Goal: Task Accomplishment & Management: Complete application form

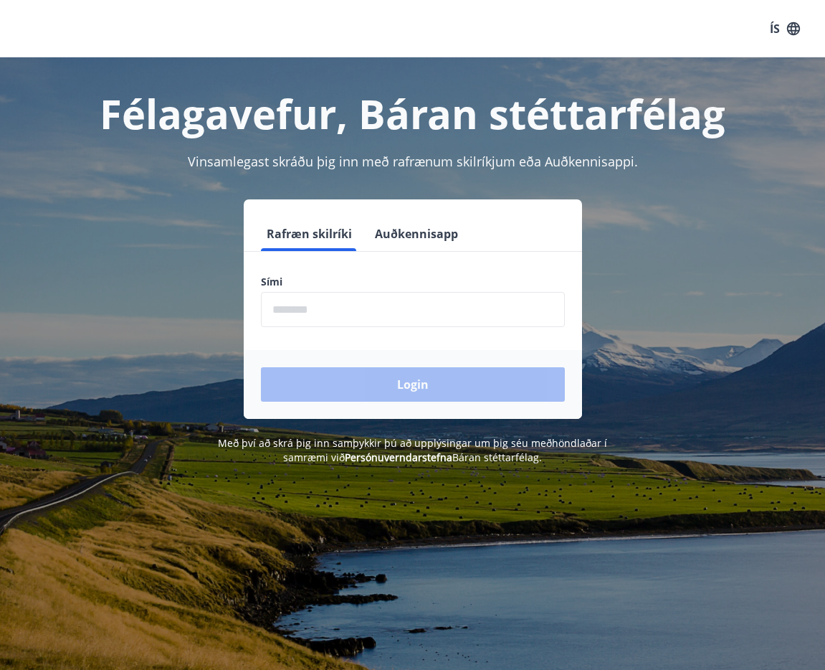
click at [348, 308] on input "phone" at bounding box center [413, 309] width 304 height 35
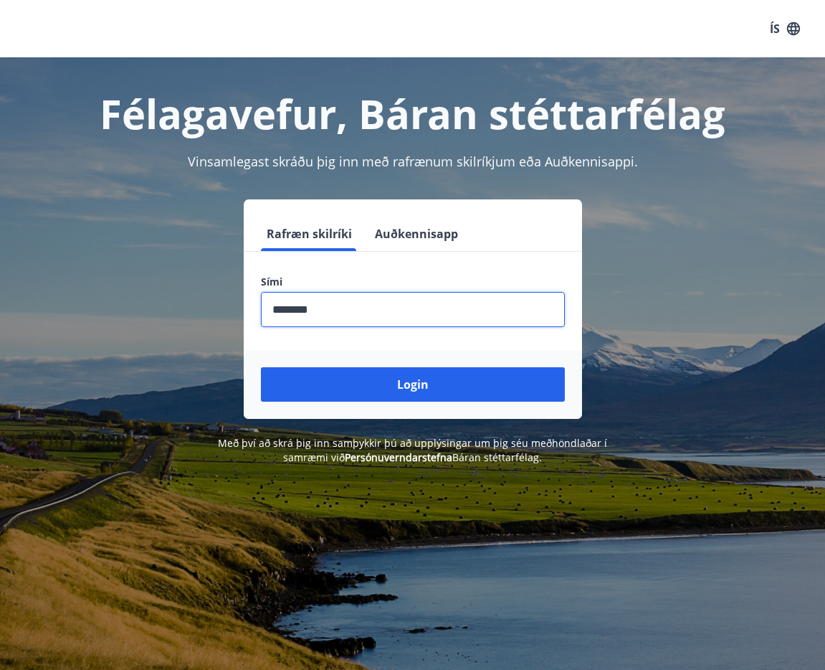
type input "********"
click at [383, 406] on div "Login" at bounding box center [413, 384] width 338 height 69
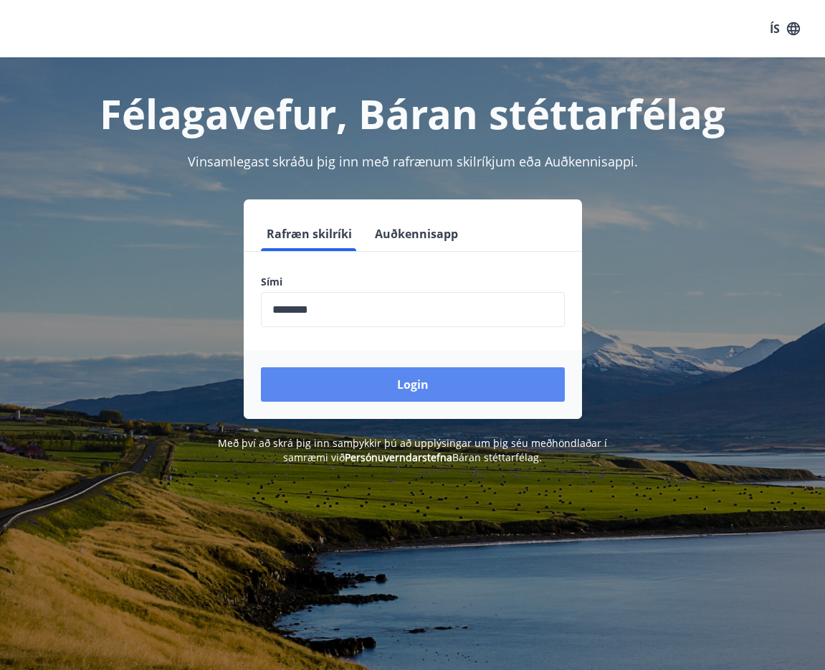
click at [370, 376] on button "Login" at bounding box center [413, 384] width 304 height 34
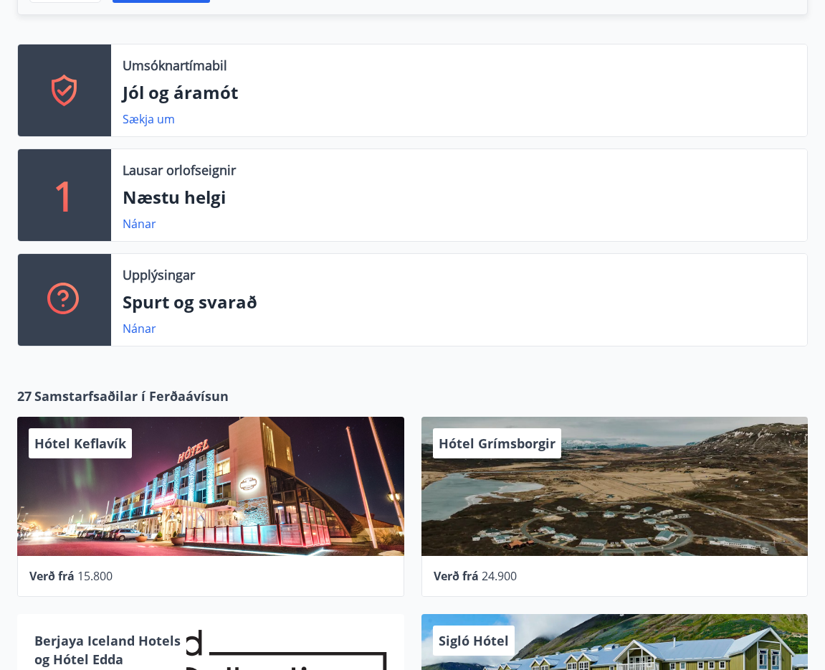
scroll to position [448, 0]
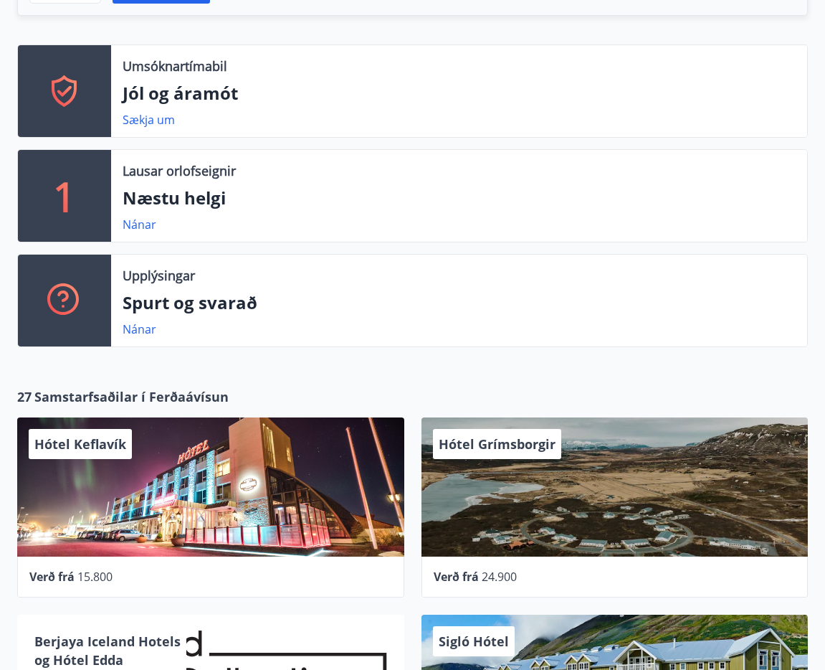
click at [194, 173] on p "Lausar orlofseignir" at bounding box center [179, 170] width 113 height 19
click at [186, 198] on p "Næstu helgi" at bounding box center [459, 198] width 673 height 24
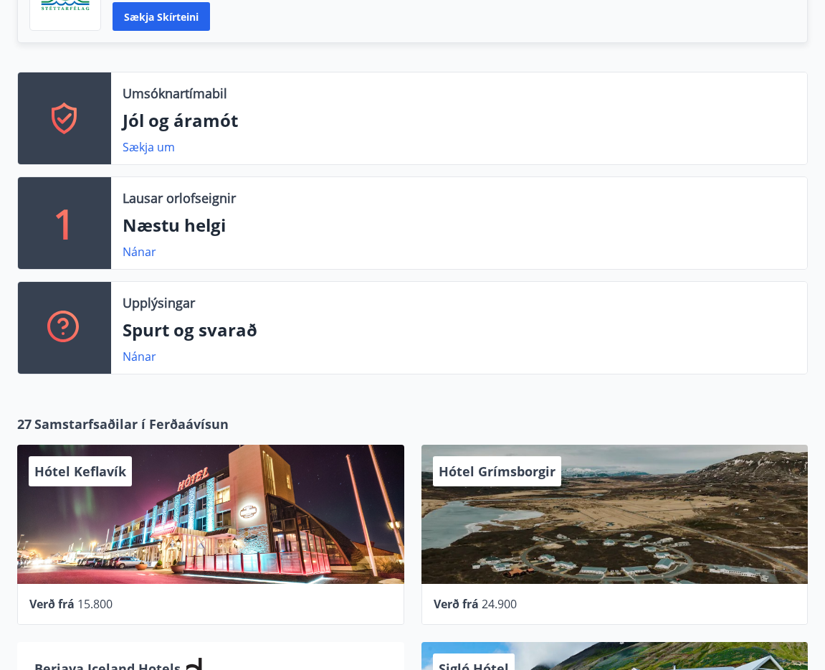
scroll to position [0, 0]
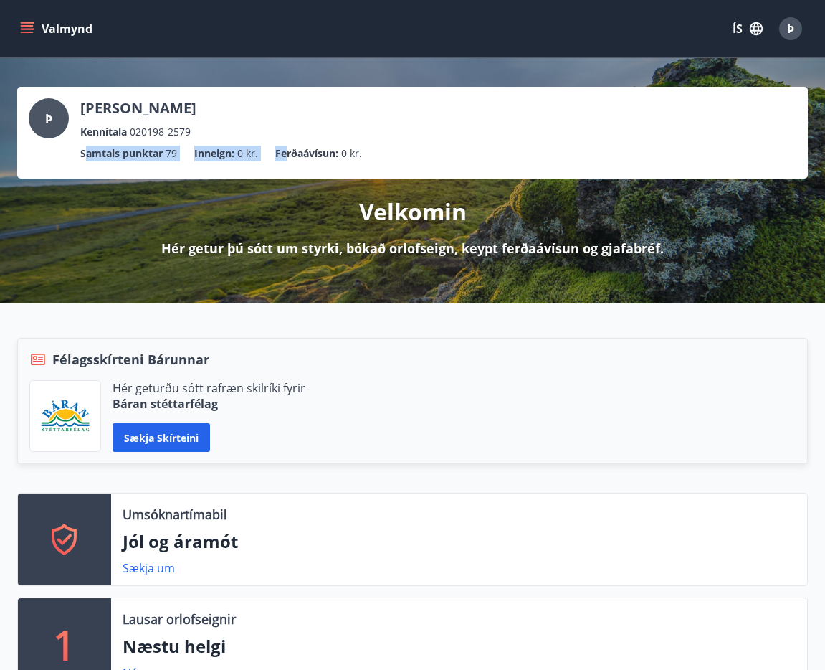
drag, startPoint x: 85, startPoint y: 151, endPoint x: 288, endPoint y: 151, distance: 202.9
click at [288, 151] on ul "Samtals punktar 79 Inneign : 0 kr. Ferðaávísun : 0 kr." at bounding box center [413, 153] width 768 height 27
click at [353, 153] on span "0 kr." at bounding box center [351, 154] width 21 height 16
click at [52, 29] on button "Valmynd" at bounding box center [57, 29] width 81 height 26
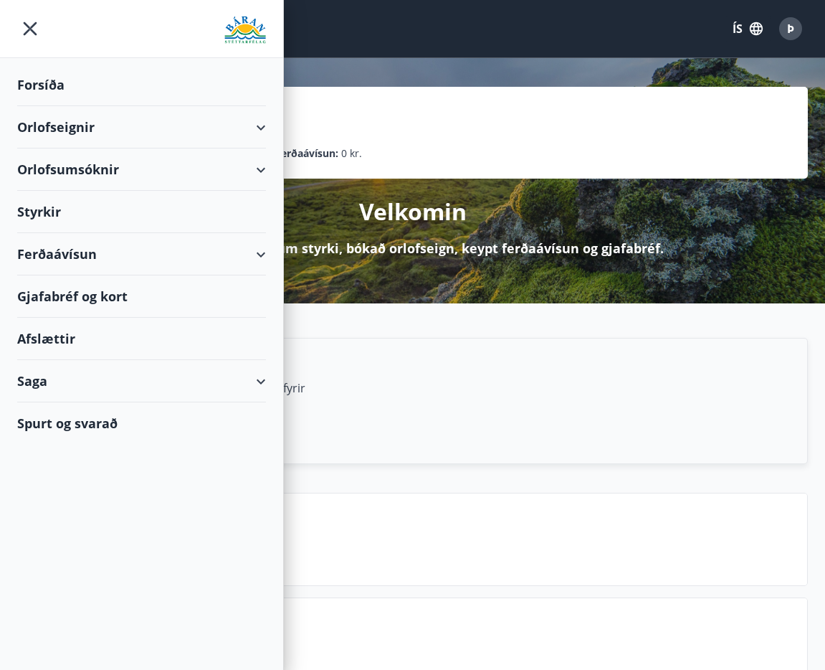
click at [495, 203] on div "Velkomin Hér getur þú sótt um styrki, bókað orlofseign, keypt ferðaávísun og gj…" at bounding box center [412, 218] width 791 height 79
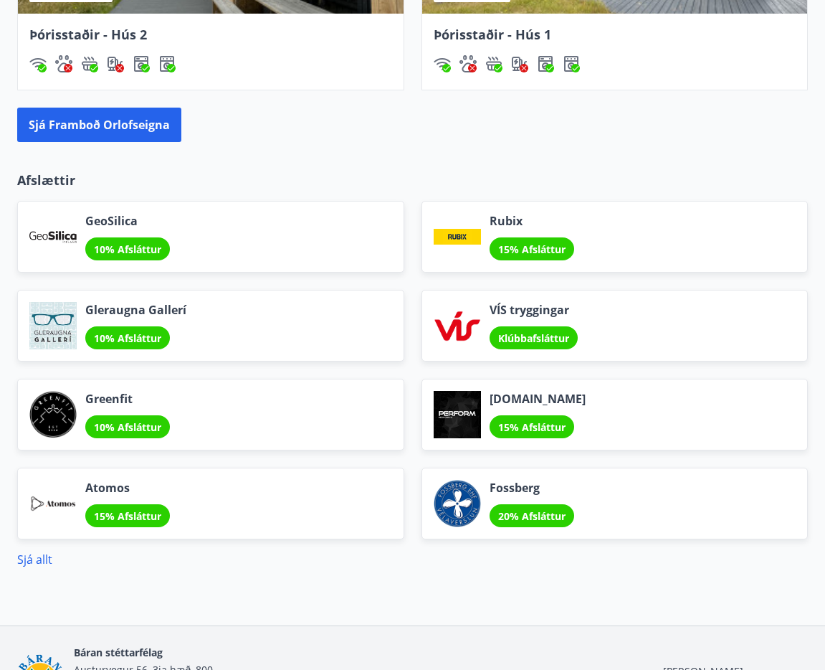
scroll to position [1828, 0]
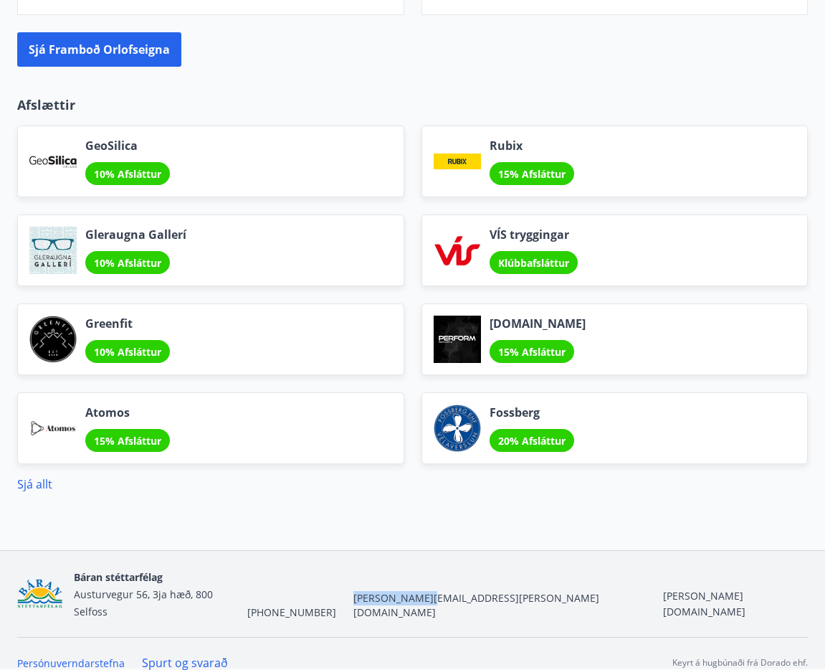
drag, startPoint x: 347, startPoint y: 595, endPoint x: 424, endPoint y: 594, distance: 76.7
click at [424, 594] on div "Báran stéttarfélag Austurvegur 56, 3ja hæð, 800 Selfoss +354 480-5000 baran@bar…" at bounding box center [441, 594] width 734 height 52
copy span "[PERSON_NAME][EMAIL_ADDRESS][PERSON_NAME][DOMAIN_NAME]"
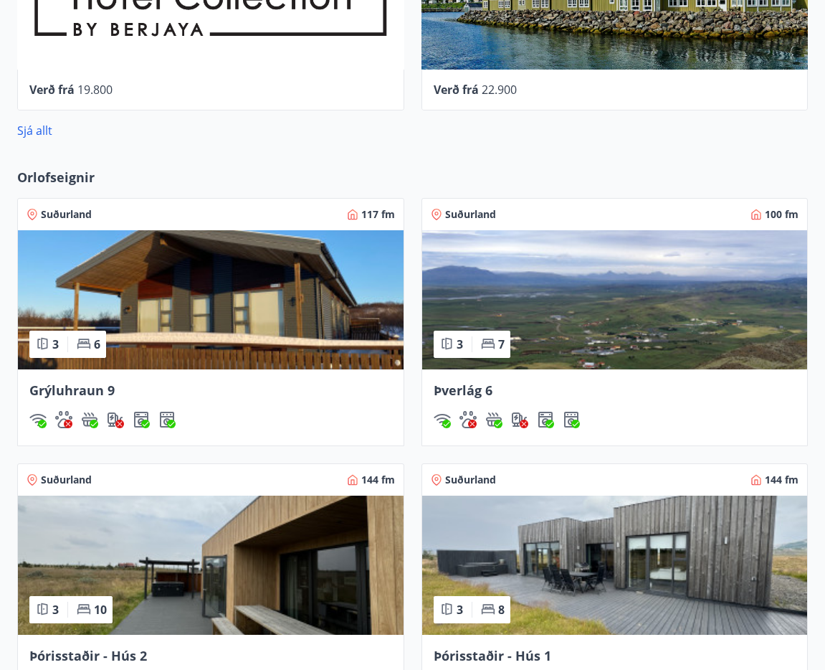
scroll to position [1045, 0]
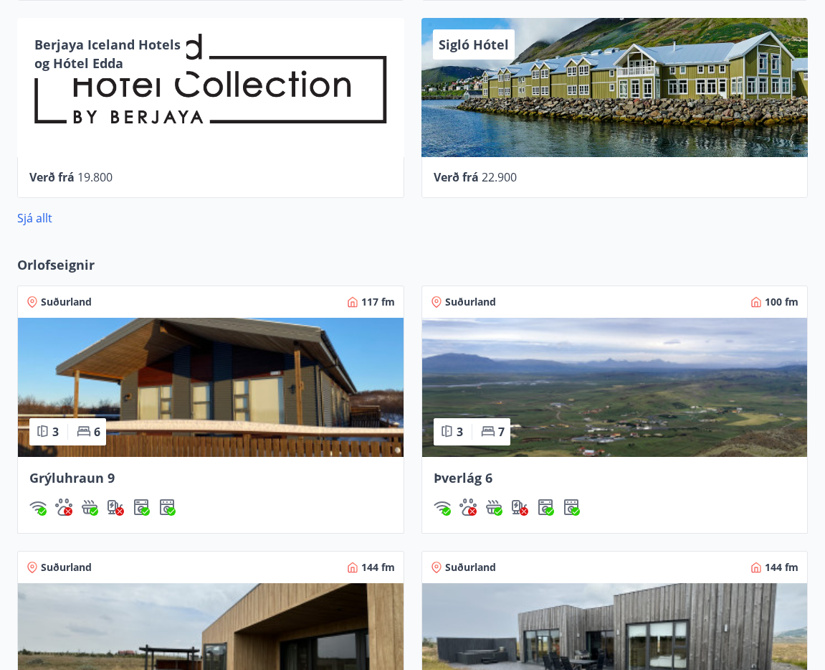
click at [364, 230] on div "27 Samstarfsaðilar í Ferðaávísun Hótel Keflavík Verð frá 15.800 Hótel Grímsborg…" at bounding box center [412, 8] width 825 height 465
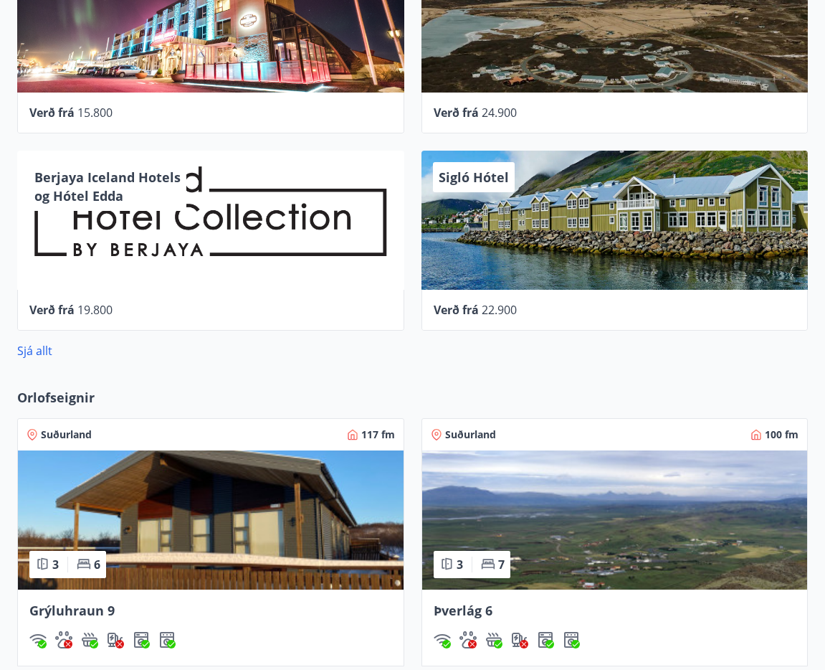
scroll to position [911, 0]
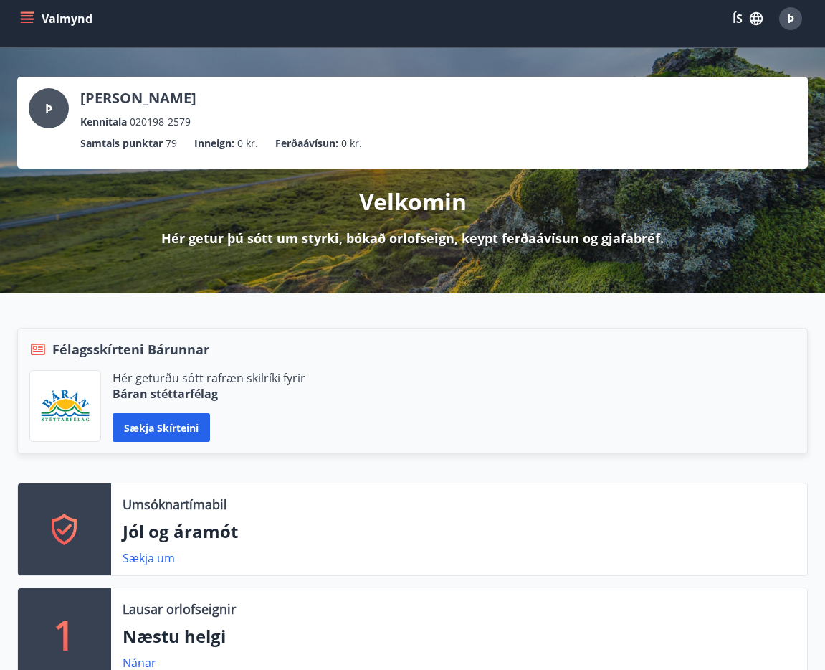
scroll to position [24, 0]
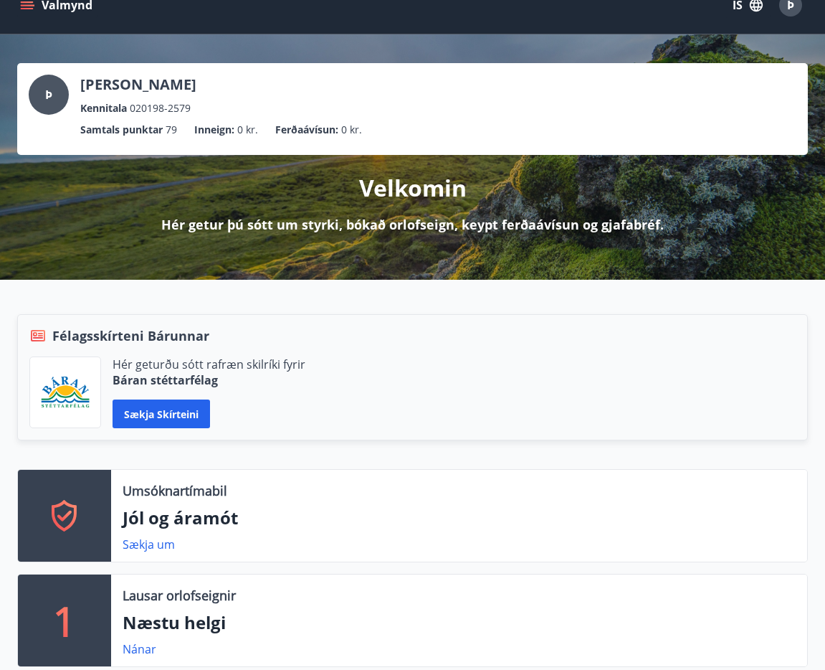
click at [336, 131] on p "Ferðaávísun :" at bounding box center [306, 130] width 63 height 16
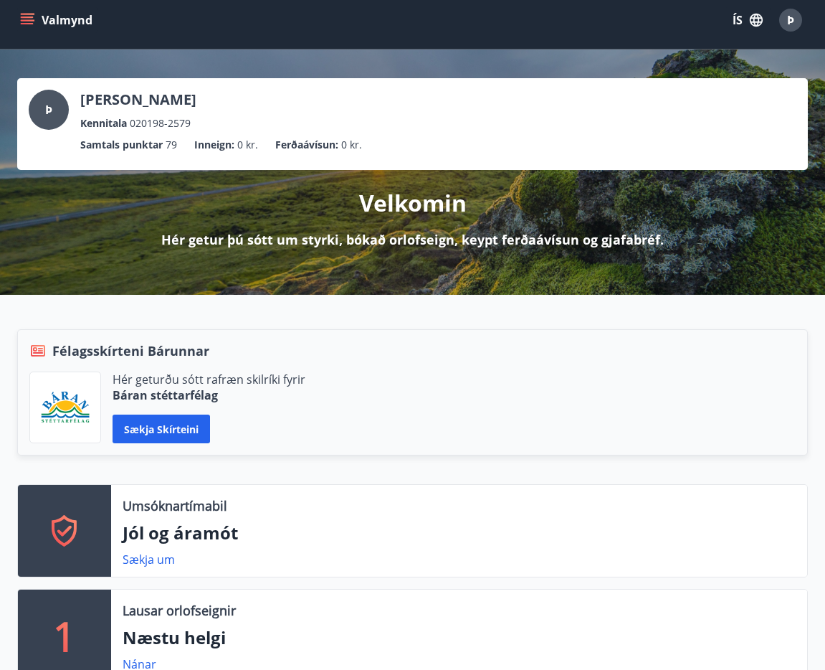
scroll to position [0, 0]
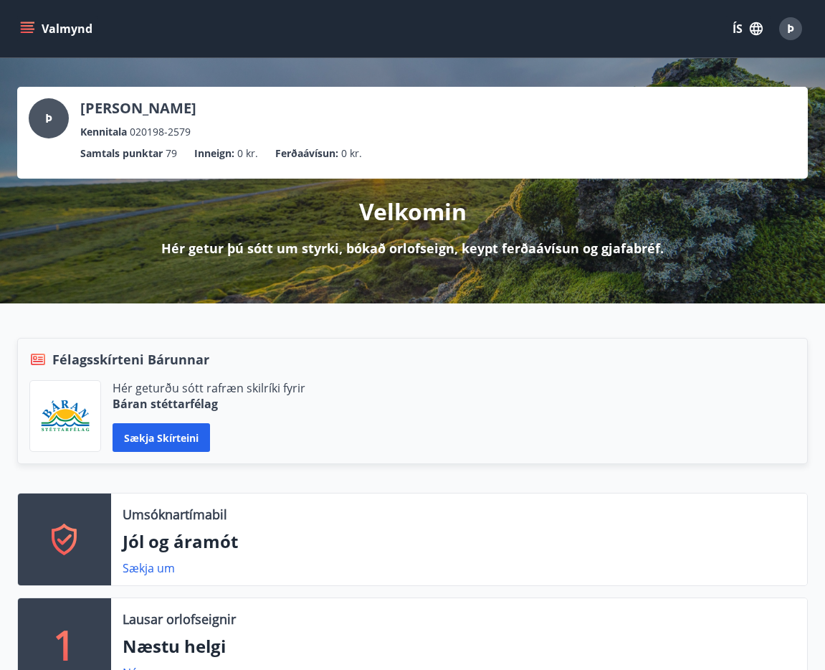
click at [59, 34] on button "Valmynd" at bounding box center [57, 29] width 81 height 26
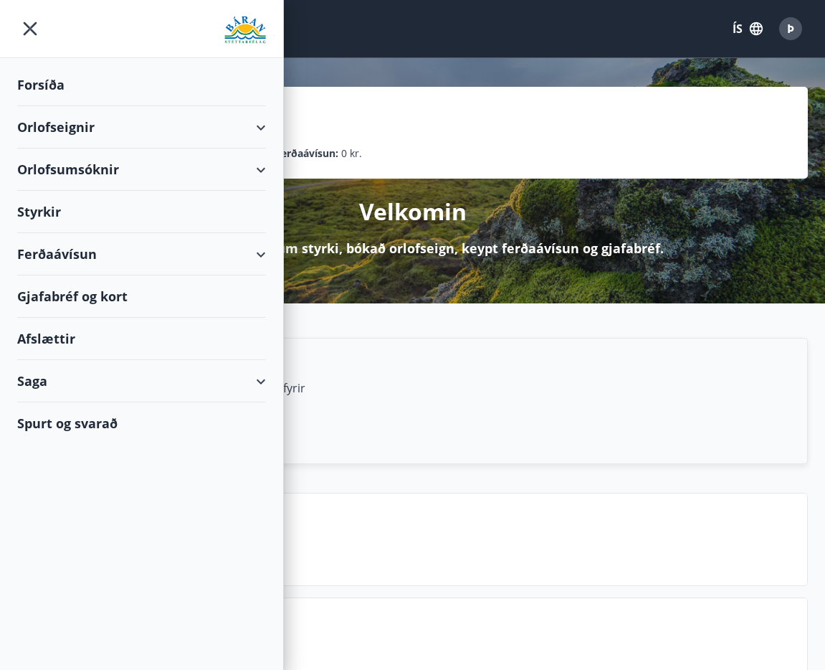
click at [135, 213] on div "Styrkir" at bounding box center [141, 212] width 249 height 42
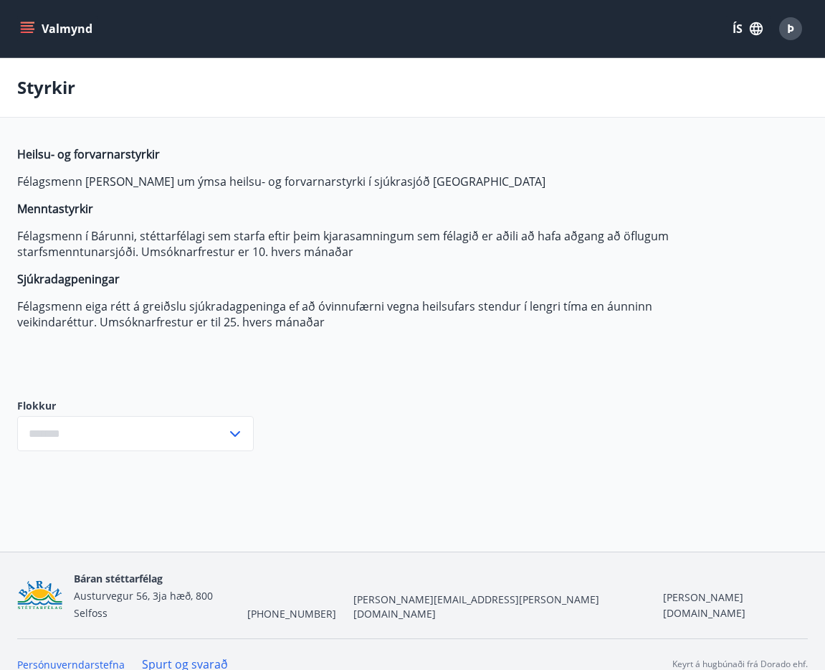
type input "***"
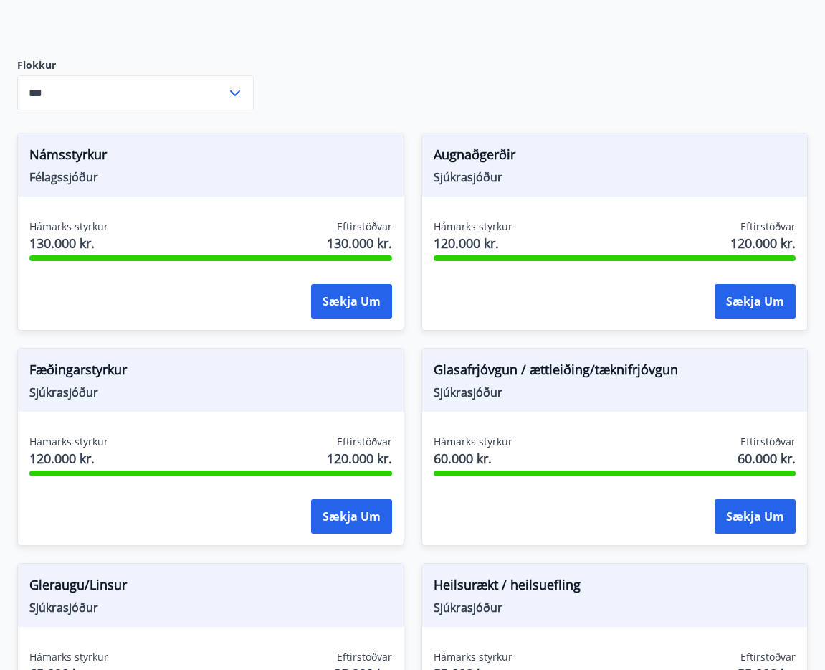
scroll to position [352, 0]
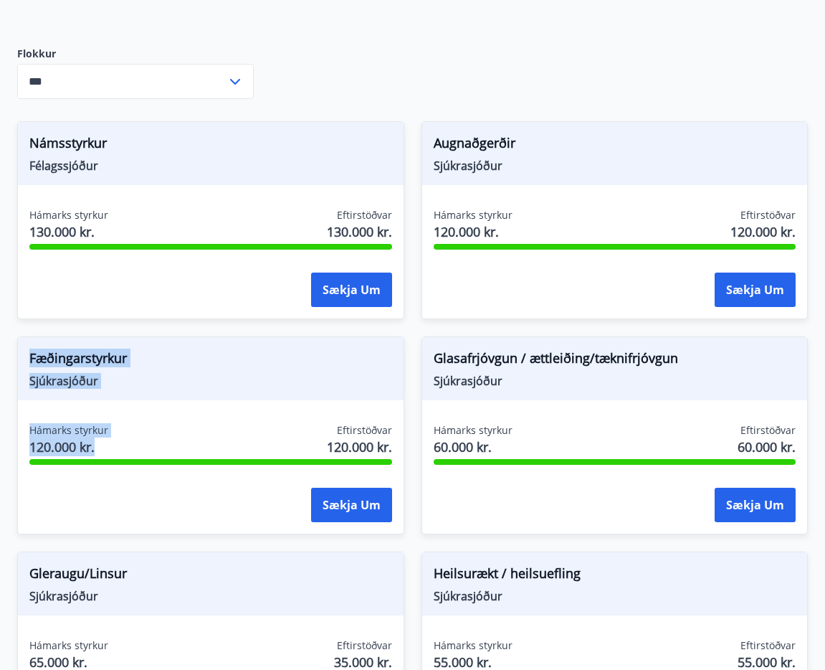
drag, startPoint x: 108, startPoint y: 450, endPoint x: 29, endPoint y: 362, distance: 117.8
click at [29, 362] on div "Fæðingarstyrkur Sjúkrasjóður Hámarks styrkur 120.000 kr. Eftirstöðvar 120.000 k…" at bounding box center [210, 435] width 387 height 198
copy div "Fæðingarstyrkur Sjúkrasjóður Hámarks styrkur 120.000 kr."
click at [199, 418] on div "Fæðingarstyrkur Sjúkrasjóður Hámarks styrkur 120.000 kr. Eftirstöðvar 120.000 k…" at bounding box center [210, 435] width 387 height 198
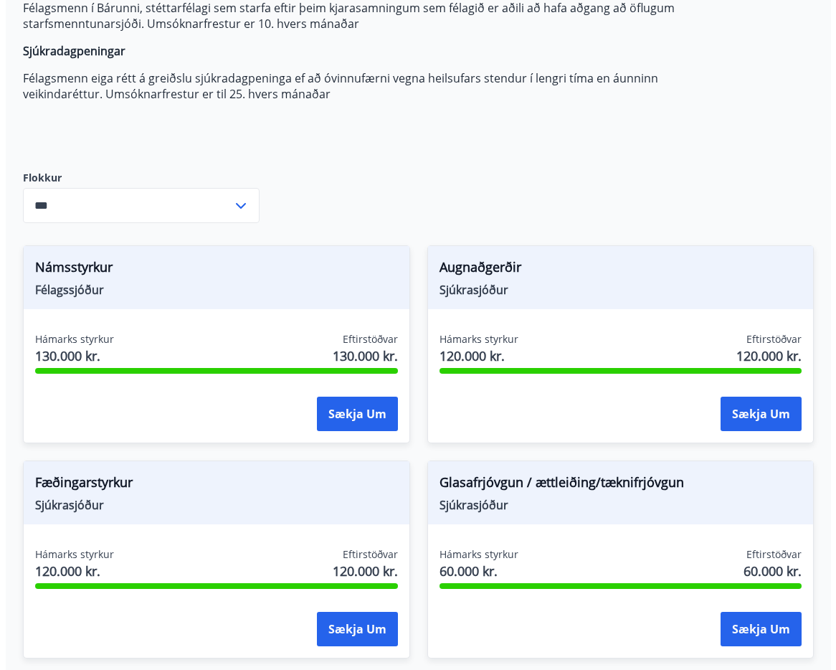
scroll to position [158, 0]
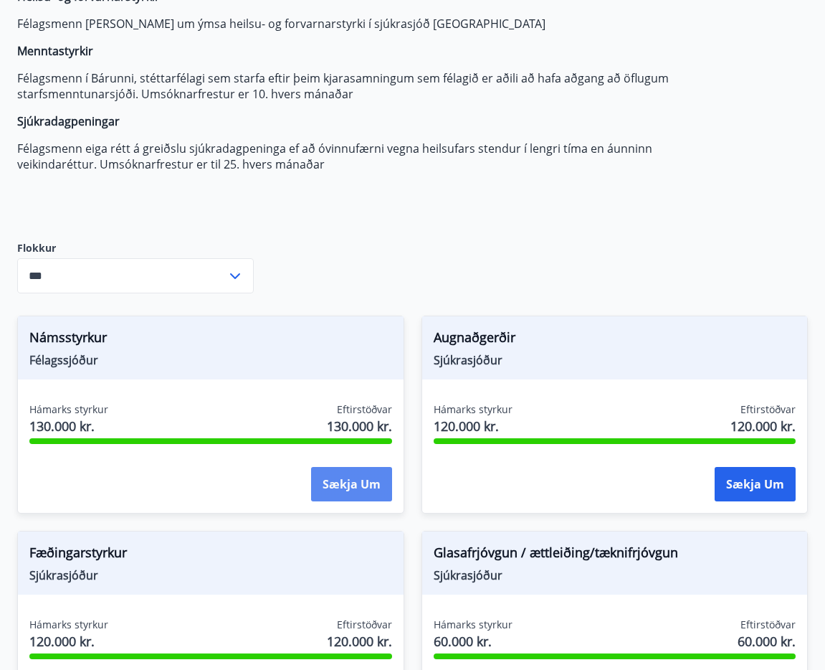
click at [371, 489] on button "Sækja um" at bounding box center [351, 484] width 81 height 34
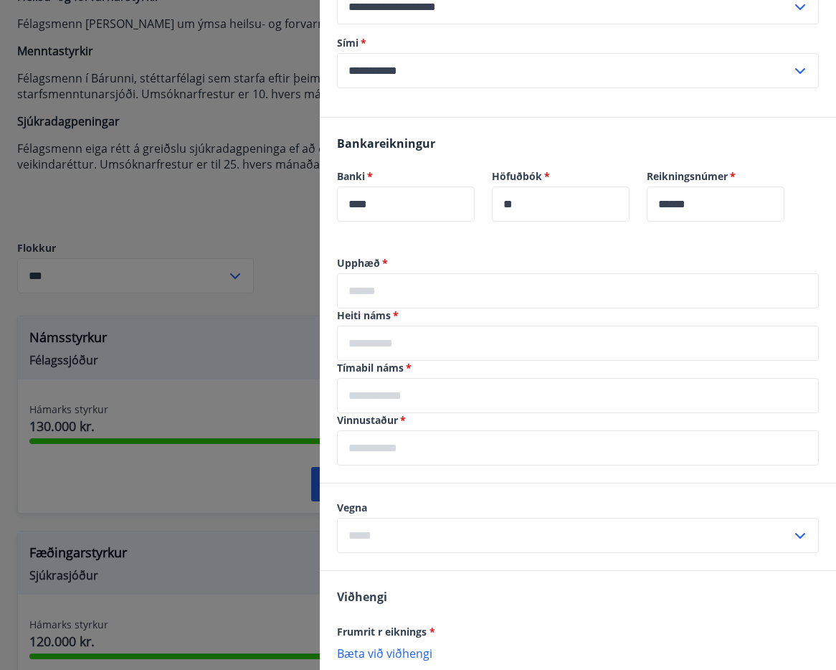
scroll to position [359, 0]
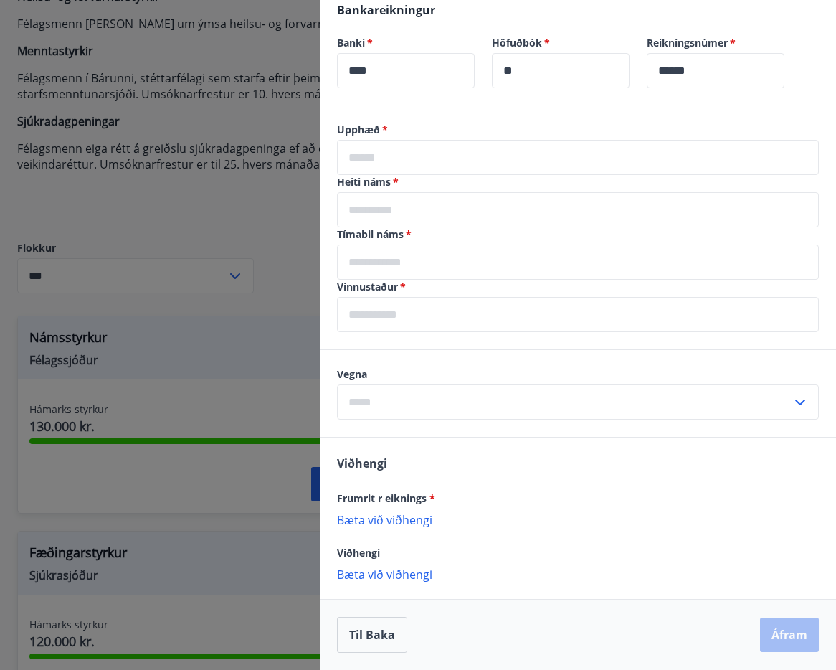
click at [404, 310] on input "text" at bounding box center [578, 314] width 482 height 35
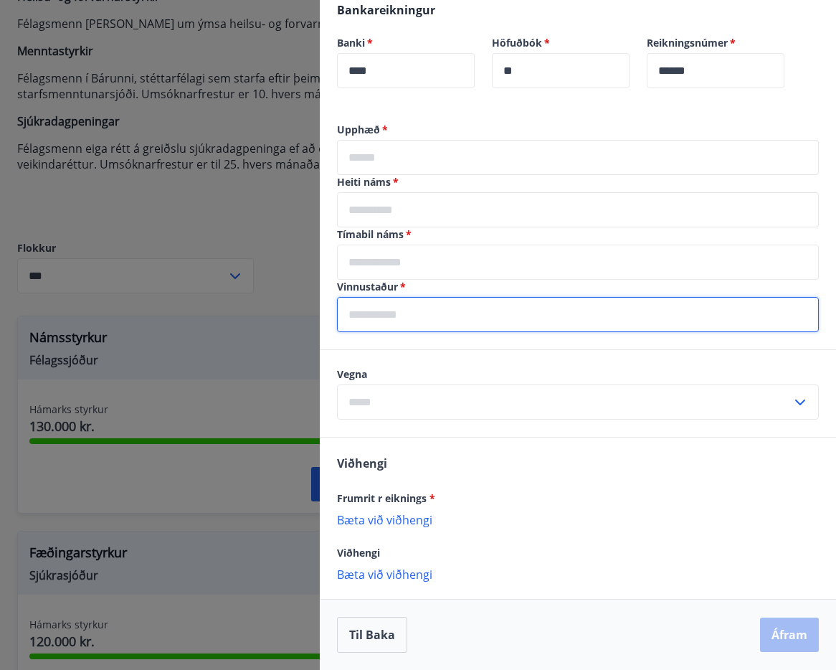
click at [412, 398] on div "Vegna ​" at bounding box center [578, 393] width 482 height 52
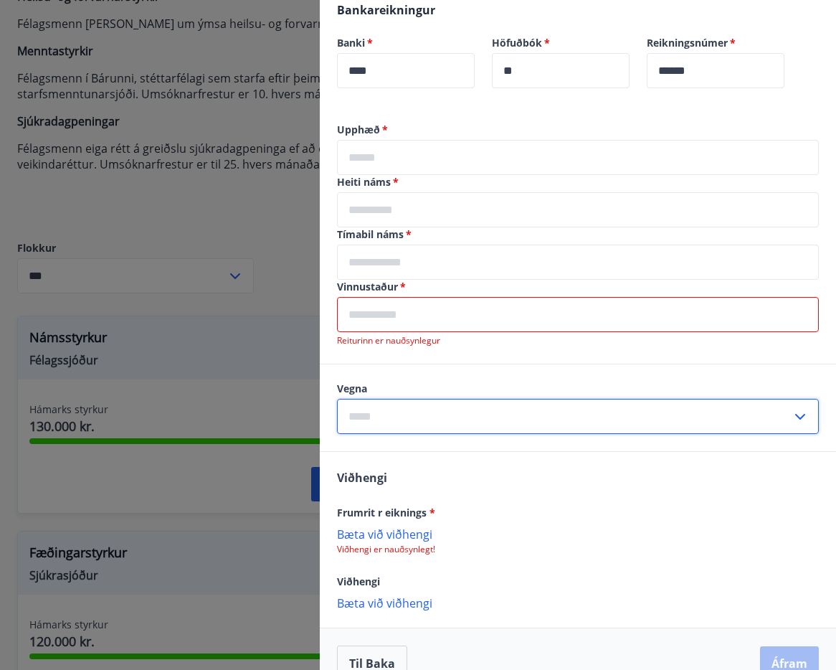
click at [417, 414] on input "text" at bounding box center [564, 416] width 455 height 35
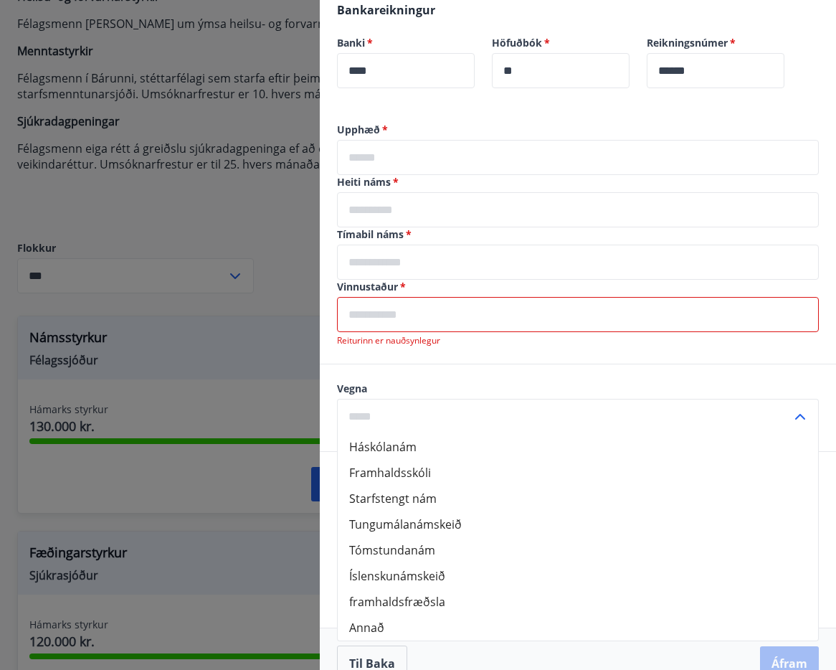
scroll to position [386, 0]
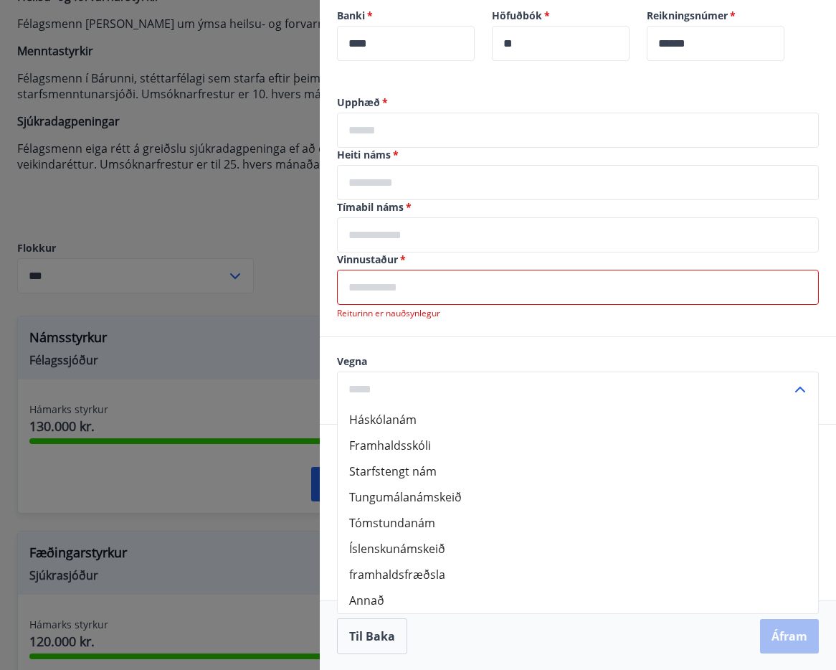
click at [412, 416] on li "Háskólanám" at bounding box center [578, 420] width 480 height 26
type input "**********"
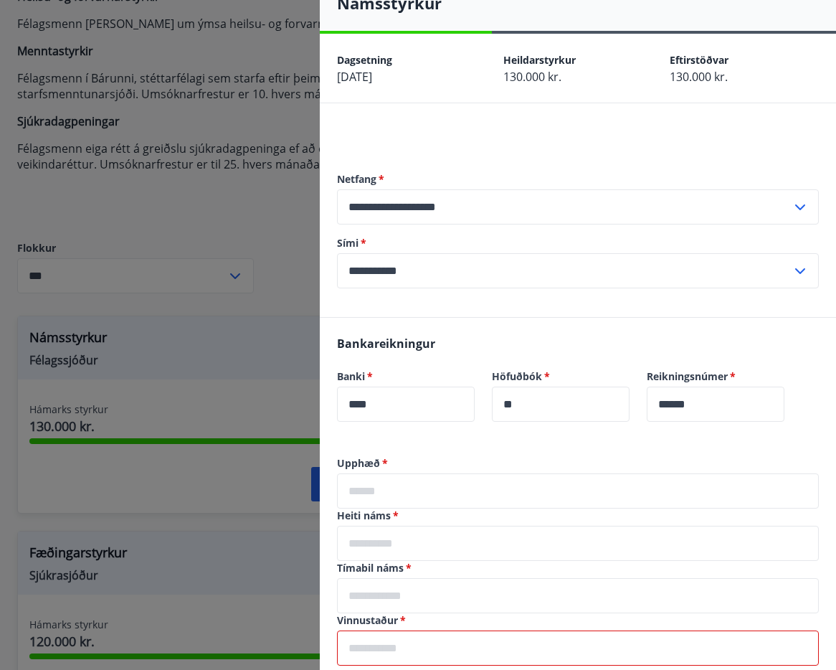
scroll to position [143, 0]
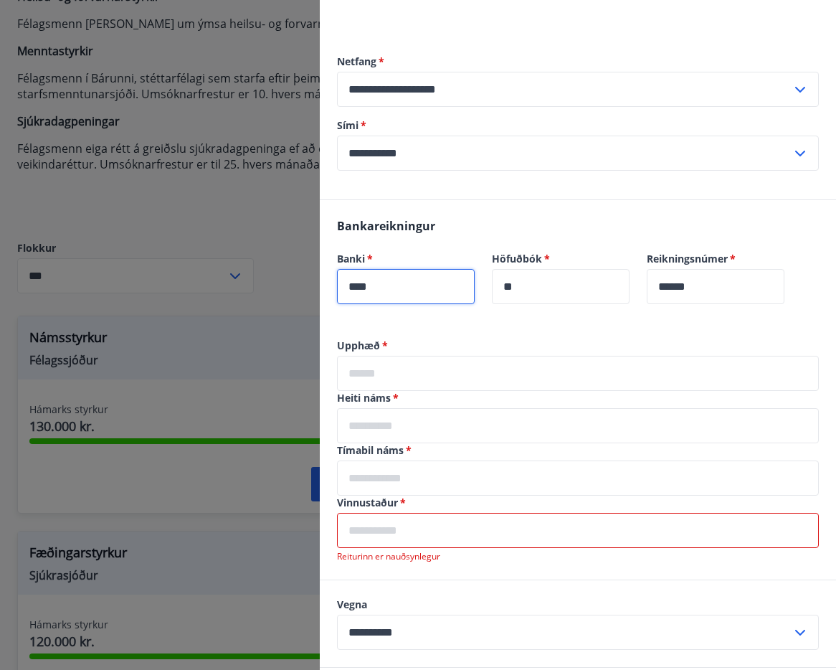
click at [399, 297] on input "****" at bounding box center [406, 286] width 138 height 35
click at [398, 367] on input "text" at bounding box center [578, 373] width 482 height 35
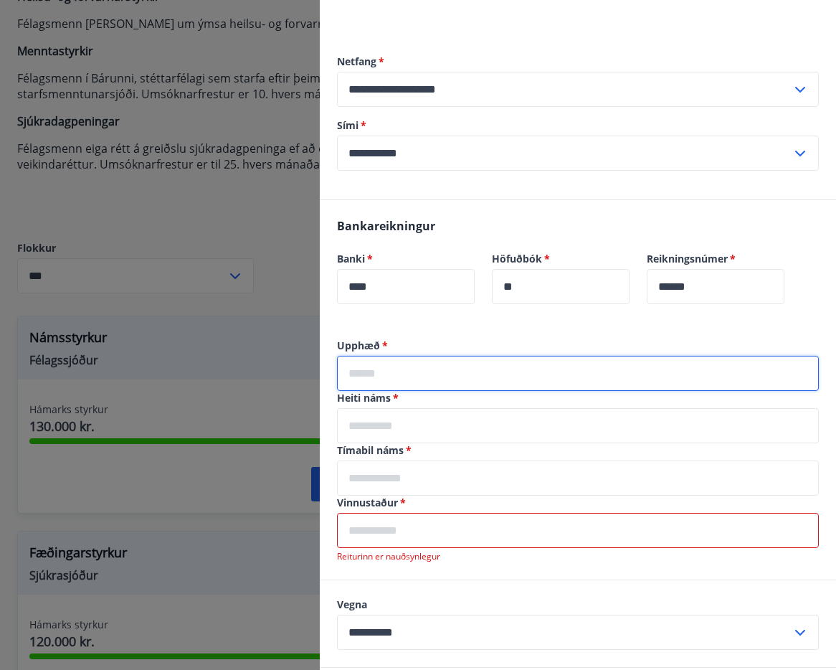
scroll to position [275, 0]
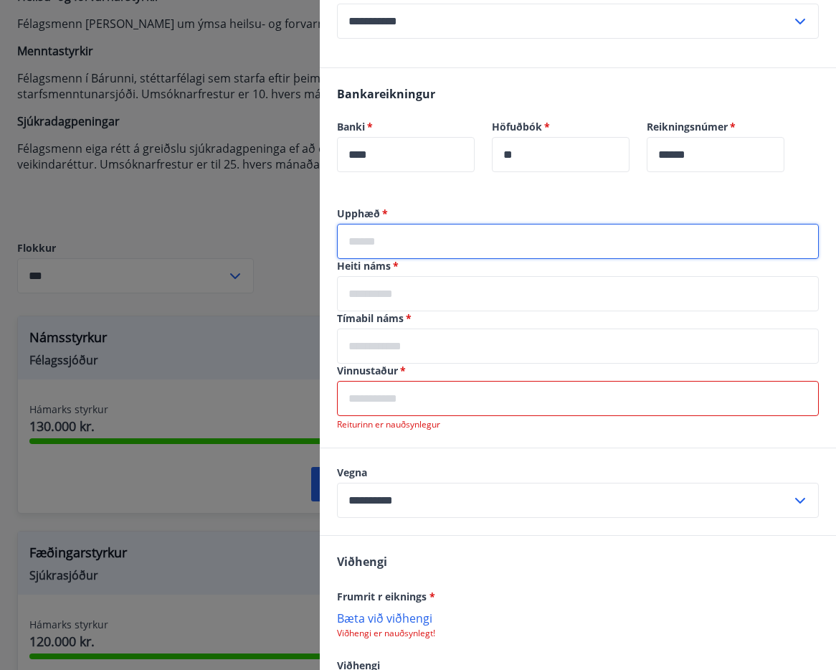
click at [415, 284] on div "Heiti náms   * ​" at bounding box center [578, 285] width 482 height 52
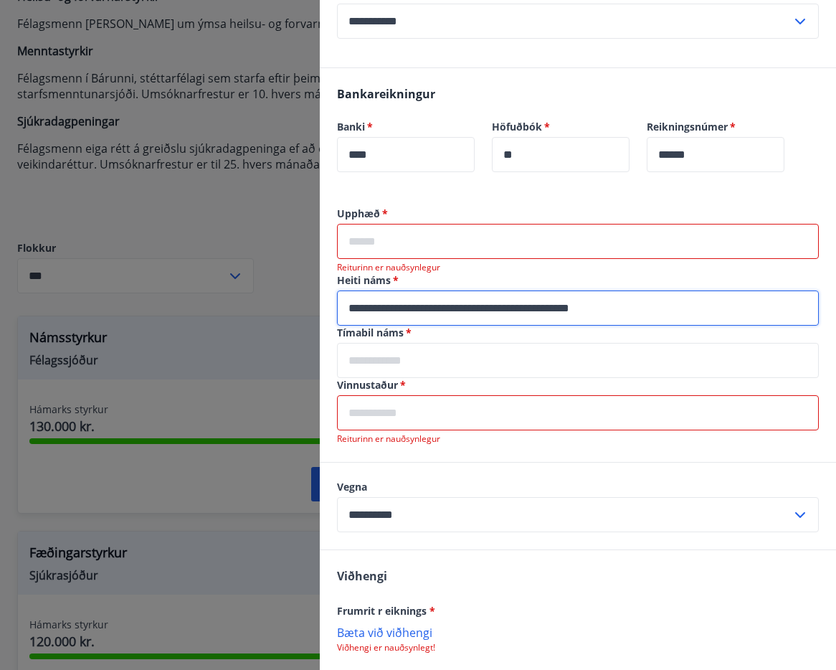
type input "**********"
click at [483, 352] on input "text" at bounding box center [578, 360] width 482 height 35
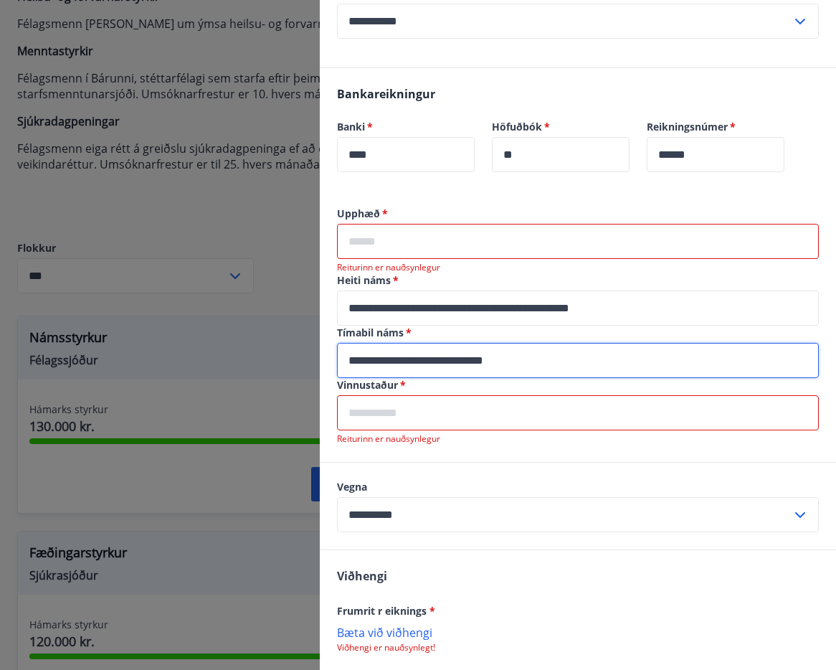
type input "**********"
click at [462, 432] on div "Vinnustaður   * ​ Reiturinn er nauðsynlegur" at bounding box center [578, 411] width 482 height 67
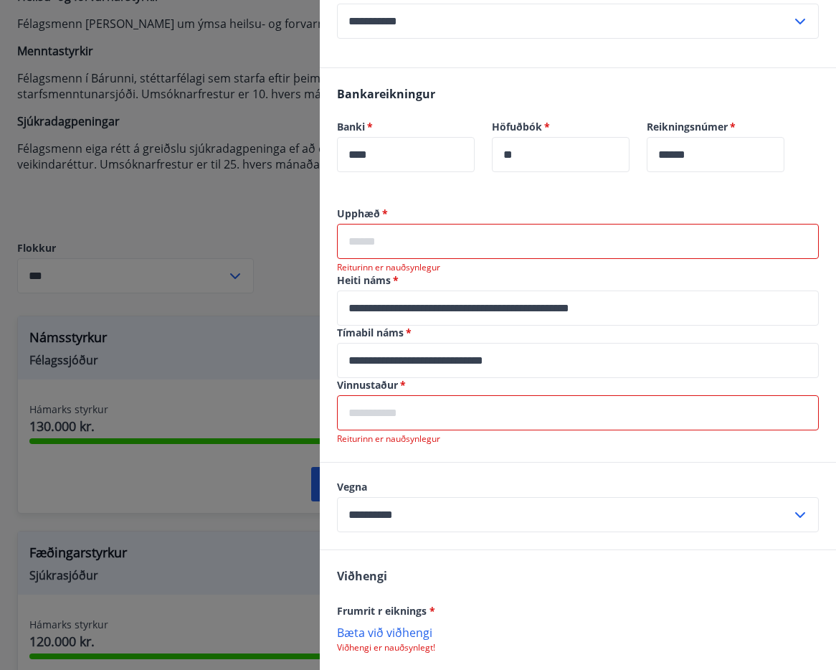
click at [456, 411] on input "text" at bounding box center [578, 412] width 482 height 35
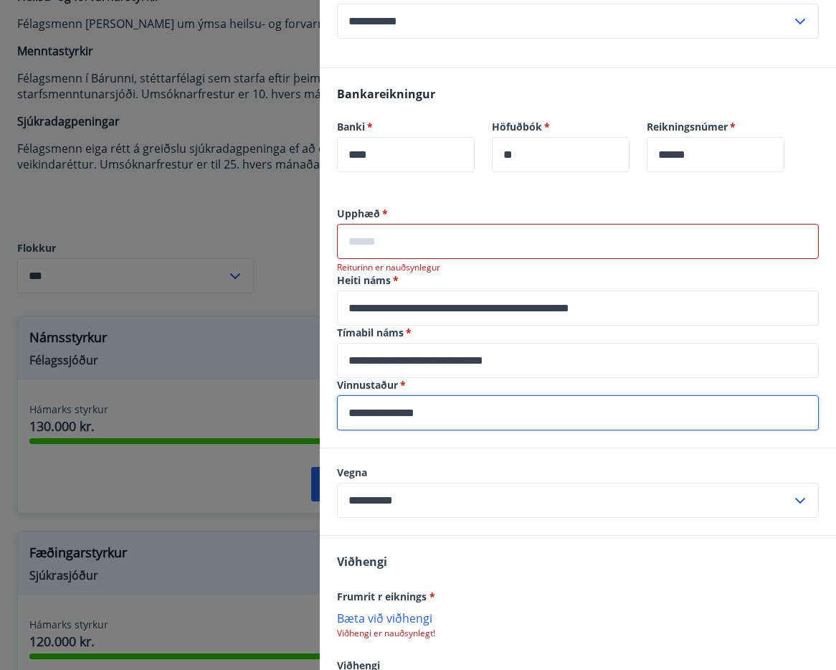
type input "**********"
click at [432, 246] on input "text" at bounding box center [578, 241] width 482 height 35
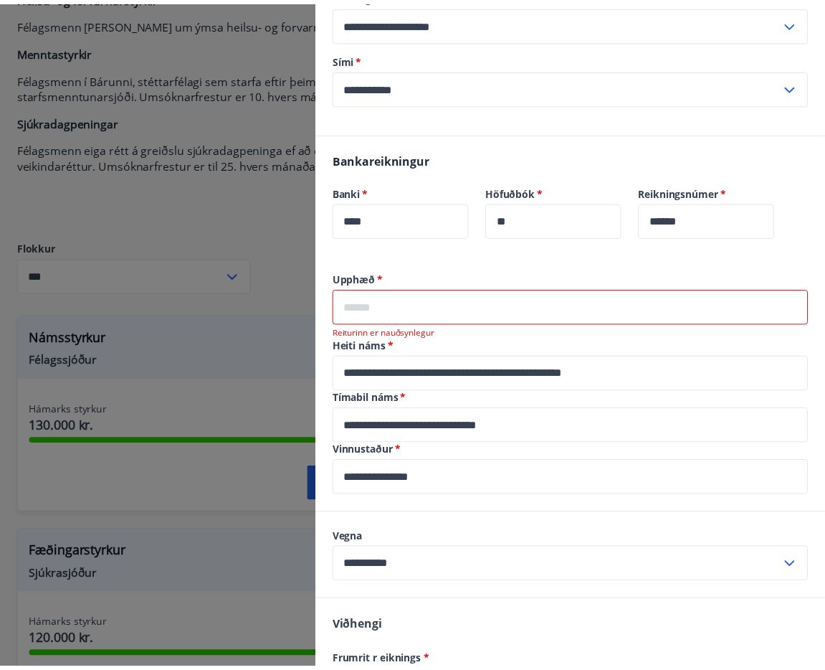
scroll to position [0, 0]
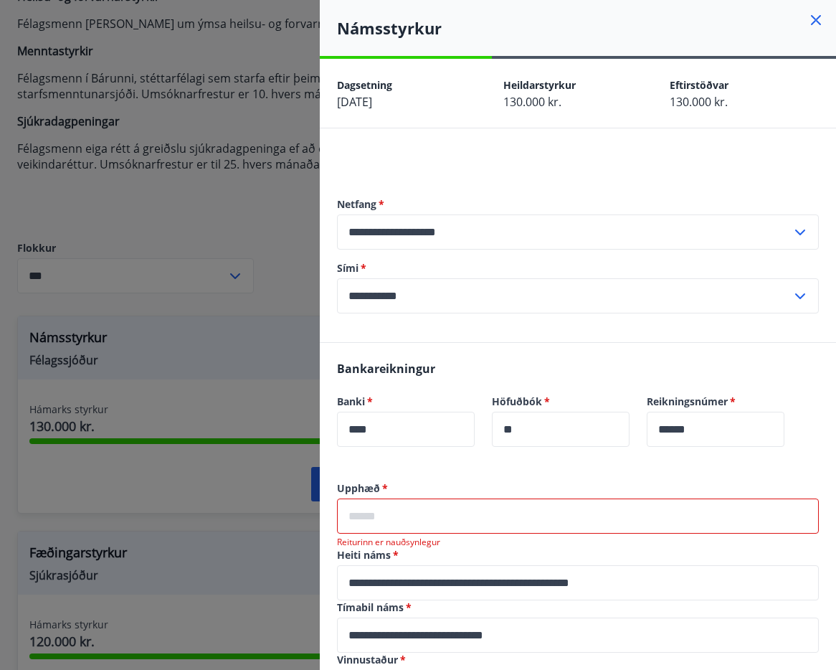
click at [811, 24] on icon at bounding box center [816, 20] width 10 height 10
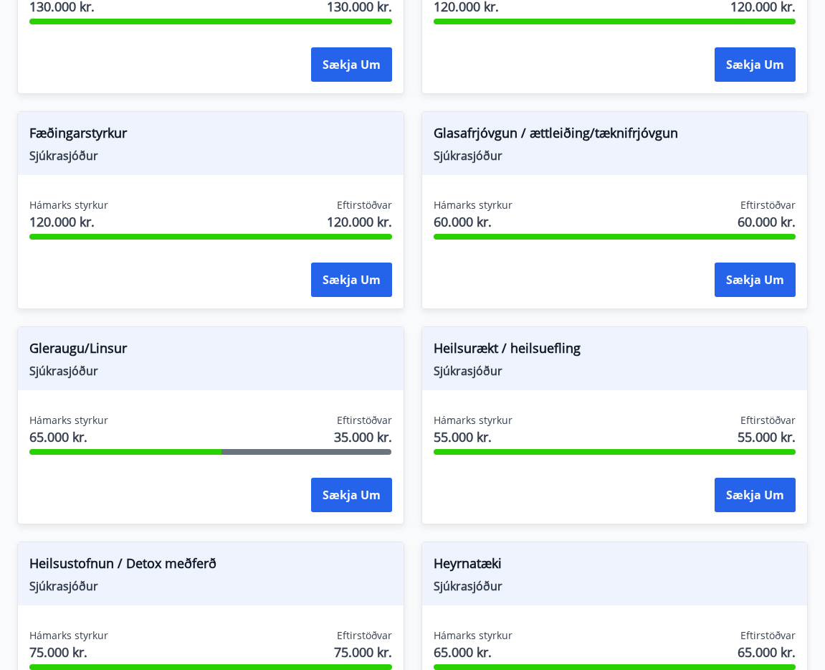
scroll to position [525, 0]
